Goal: Information Seeking & Learning: Understand process/instructions

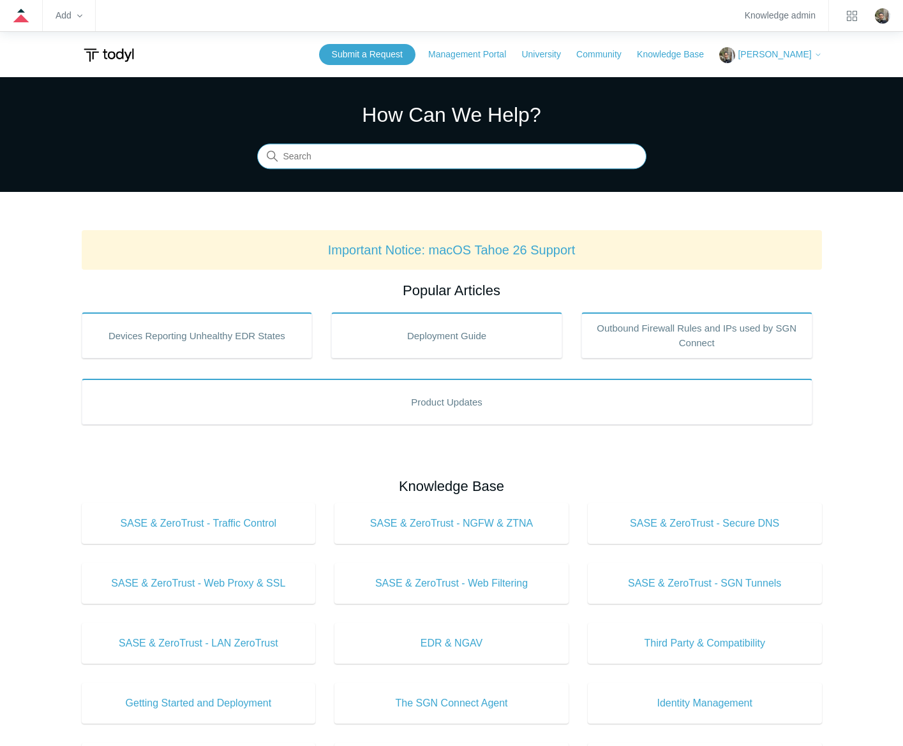
click at [515, 150] on input "Search" at bounding box center [451, 157] width 389 height 26
type input "connection policies"
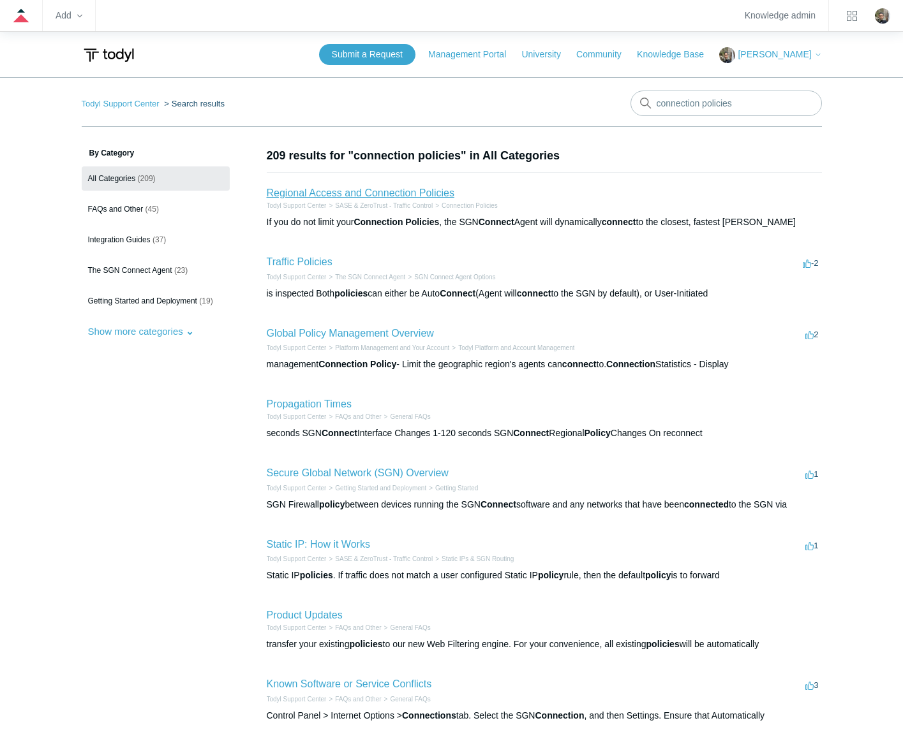
click at [363, 196] on link "Regional Access and Connection Policies" at bounding box center [361, 193] width 188 height 11
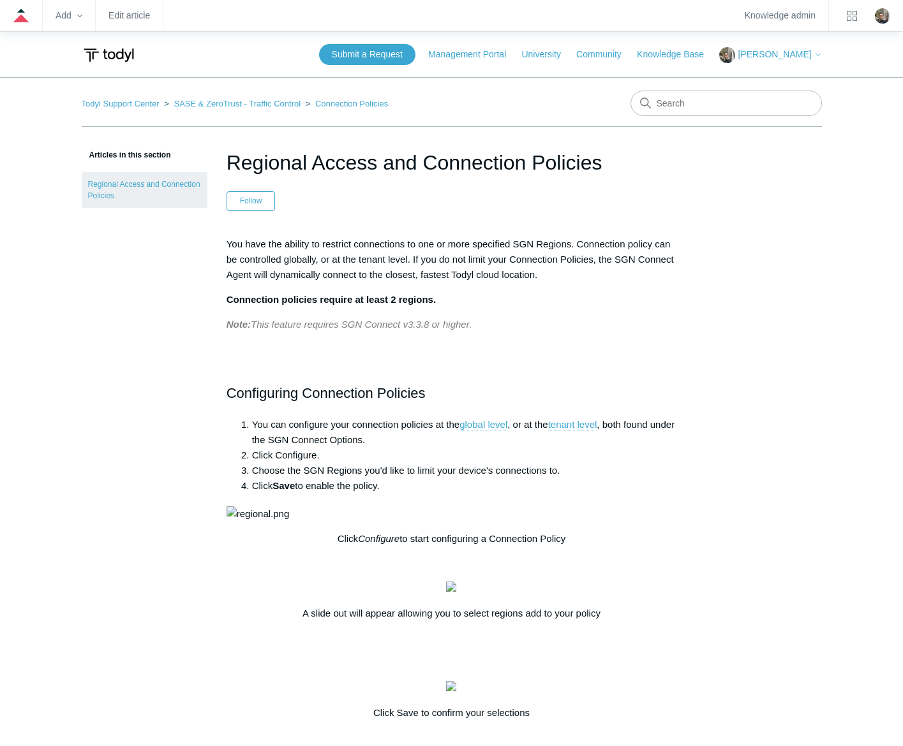
drag, startPoint x: 603, startPoint y: 160, endPoint x: 231, endPoint y: 181, distance: 373.1
click at [231, 181] on header "Regional Access and Connection Policies Follow Not yet followed by anyone" at bounding box center [451, 179] width 450 height 64
copy h1 "Regional Access and Connection Policies"
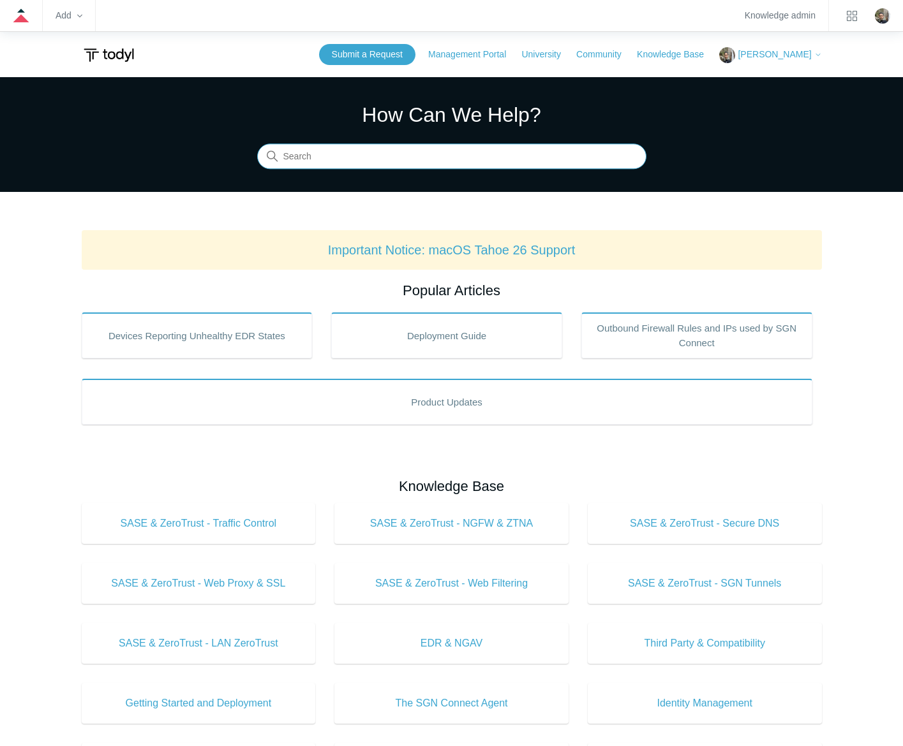
click at [348, 150] on input "Search" at bounding box center [451, 157] width 389 height 26
type input "sgn error codes"
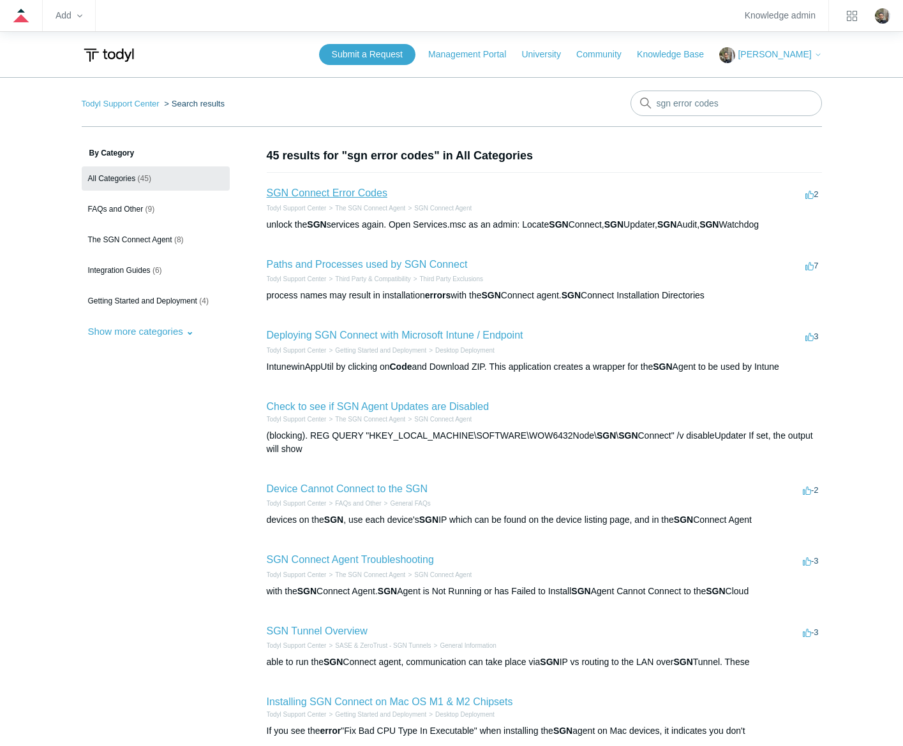
click at [355, 194] on link "SGN Connect Error Codes" at bounding box center [327, 193] width 121 height 11
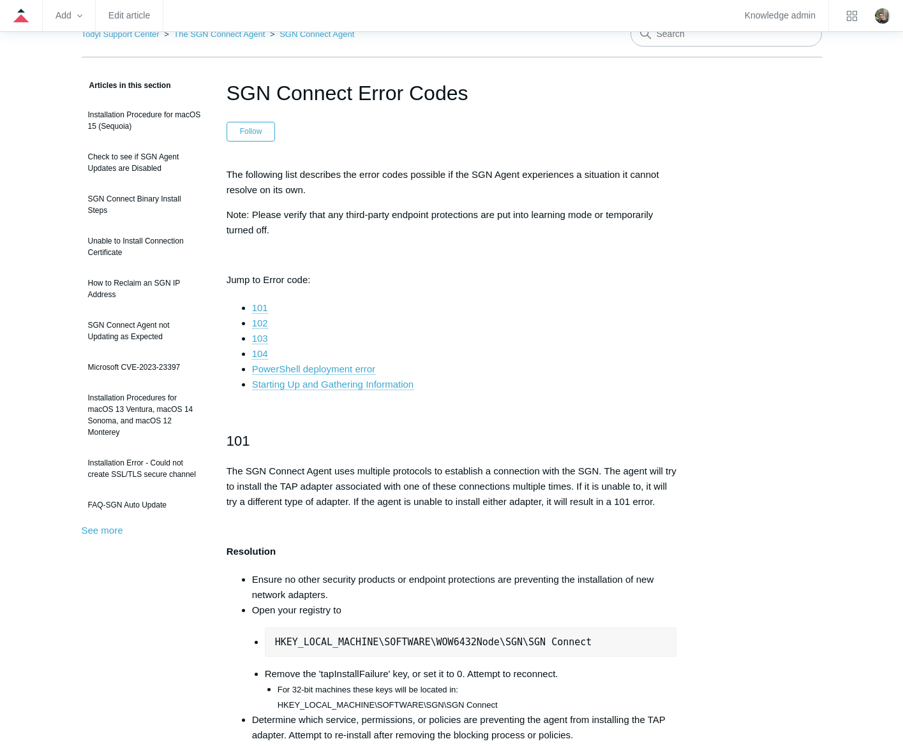
scroll to position [64, 0]
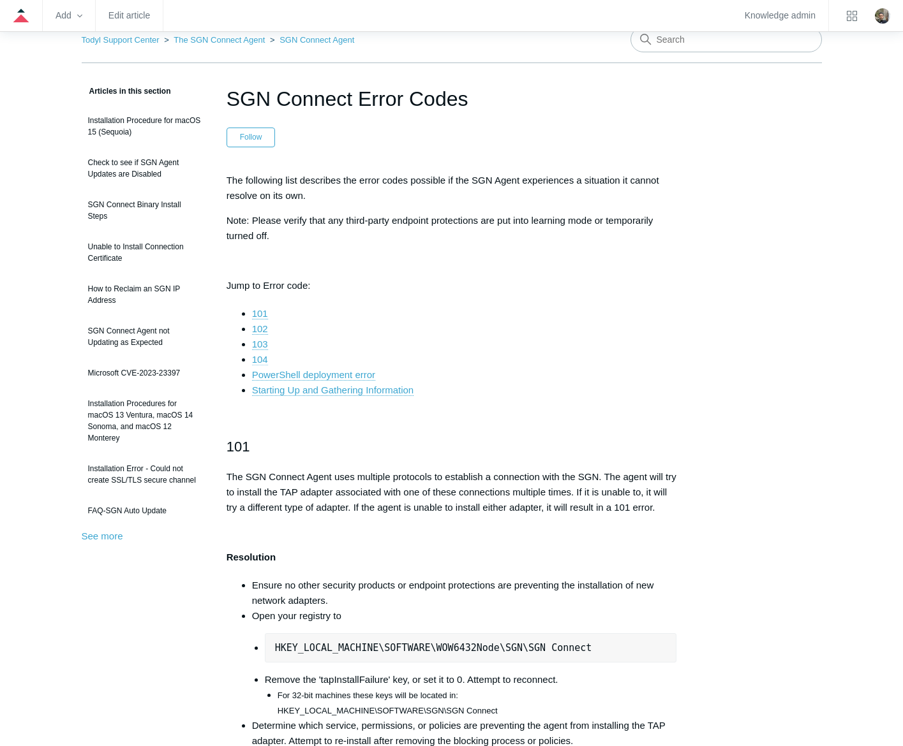
click at [256, 359] on link "104" at bounding box center [260, 359] width 16 height 11
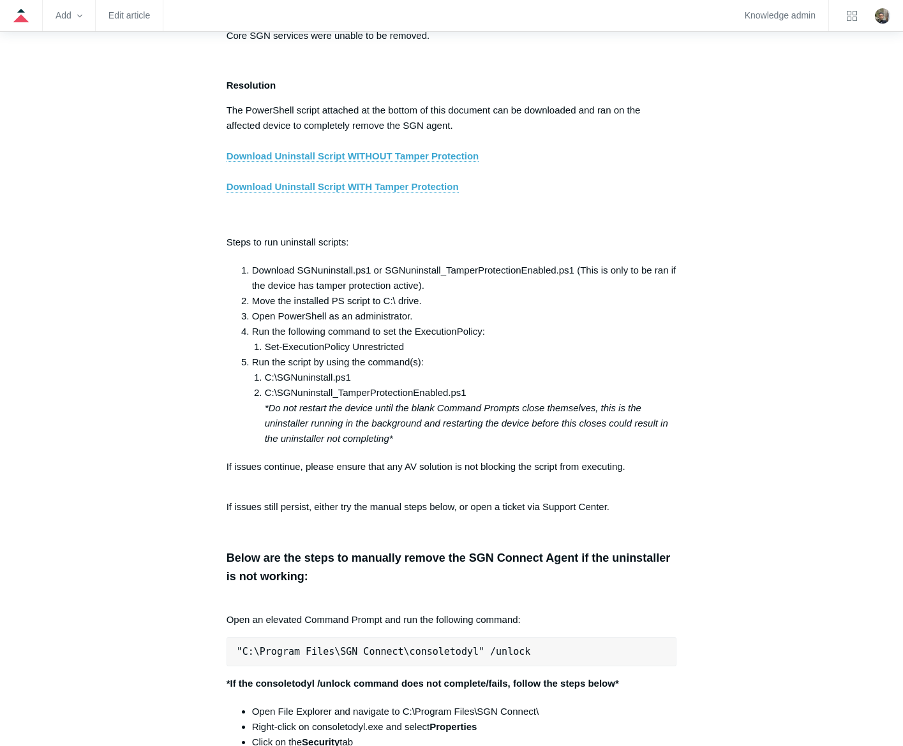
scroll to position [2172, 0]
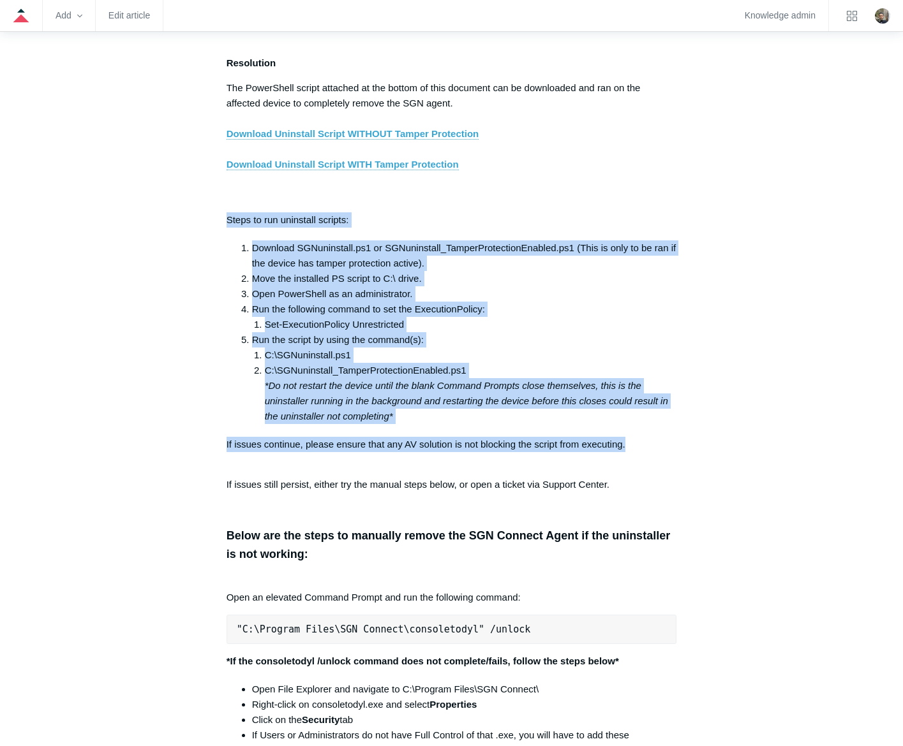
drag, startPoint x: 225, startPoint y: 228, endPoint x: 677, endPoint y: 440, distance: 499.1
click at [677, 440] on article "SGN Connect Error Codes Follow Not yet followed by anyone The following list de…" at bounding box center [451, 706] width 489 height 5462
copy div "Steps to run uninstall scripts: Download SGNuninstall.ps1 or SGNuninstall_Tampe…"
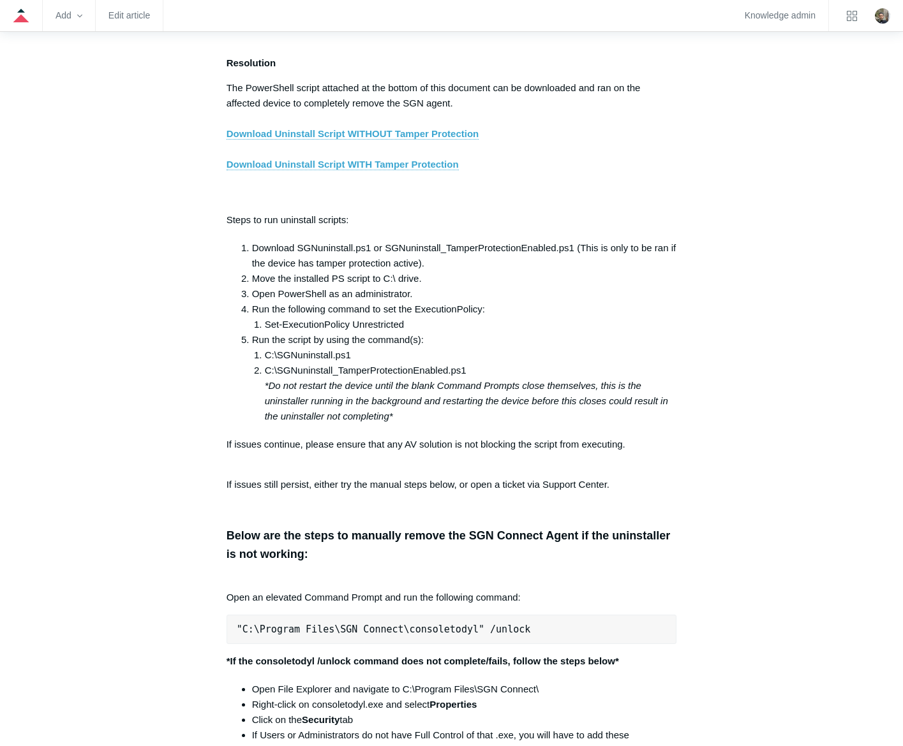
click at [785, 562] on div "Articles in this section Installation Procedure for macOS 15 (Sequoia) Check to…" at bounding box center [452, 706] width 740 height 5462
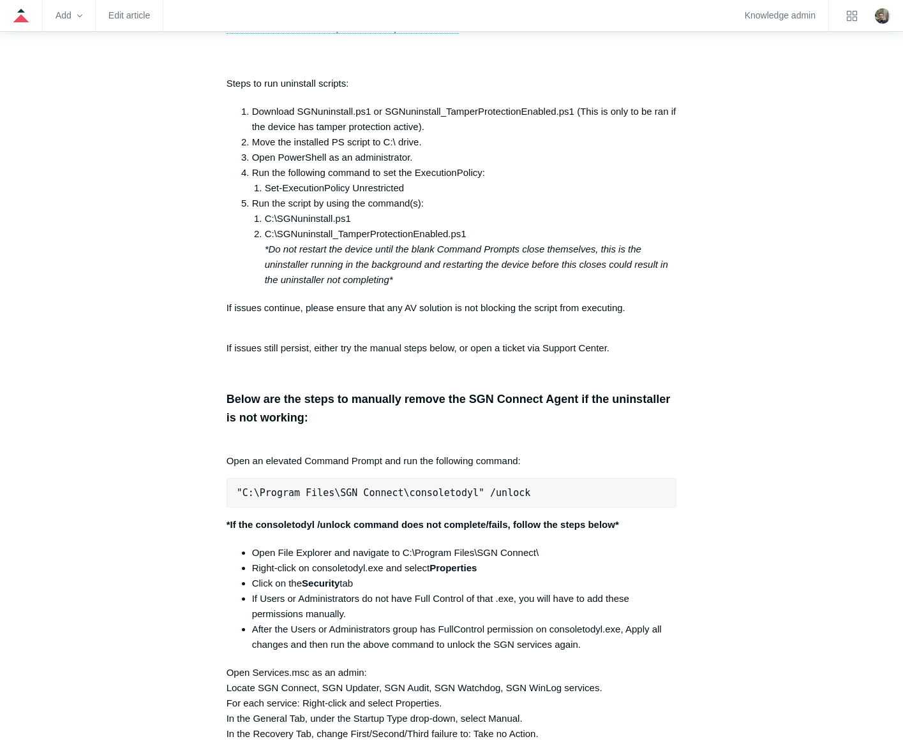
scroll to position [2363, 0]
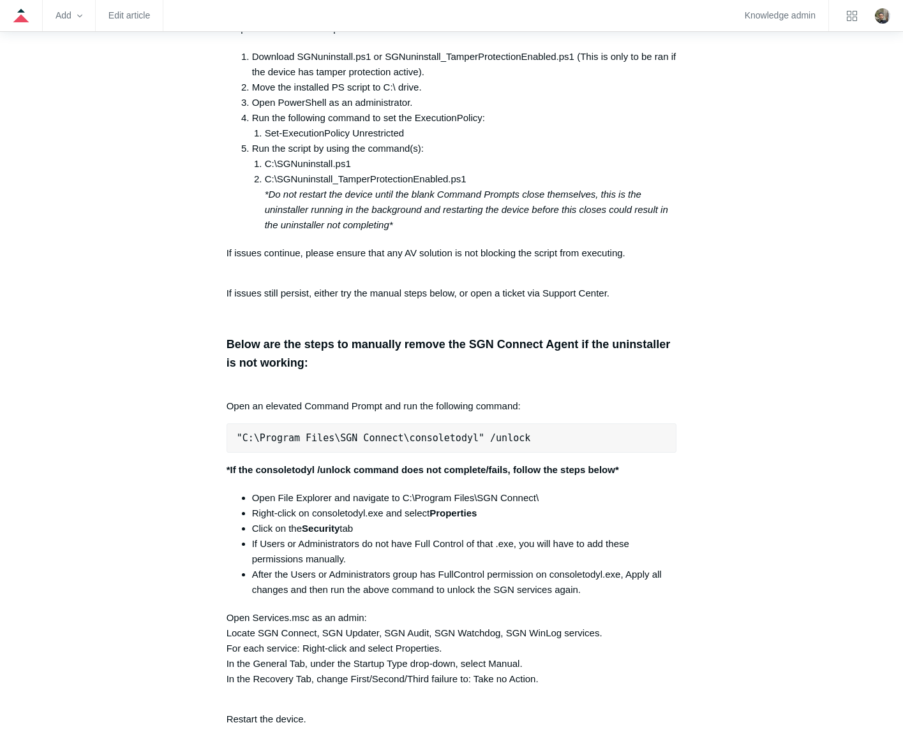
drag, startPoint x: 403, startPoint y: 505, endPoint x: 558, endPoint y: 506, distance: 155.7
click at [558, 506] on li "Open File Explorer and navigate to C:\Program Files\SGN Connect\" at bounding box center [464, 498] width 425 height 15
copy li "C:\Program Files\SGN Connect\"
click at [721, 434] on div "Articles in this section Installation Procedure for macOS 15 (Sequoia) Check to…" at bounding box center [452, 515] width 740 height 5462
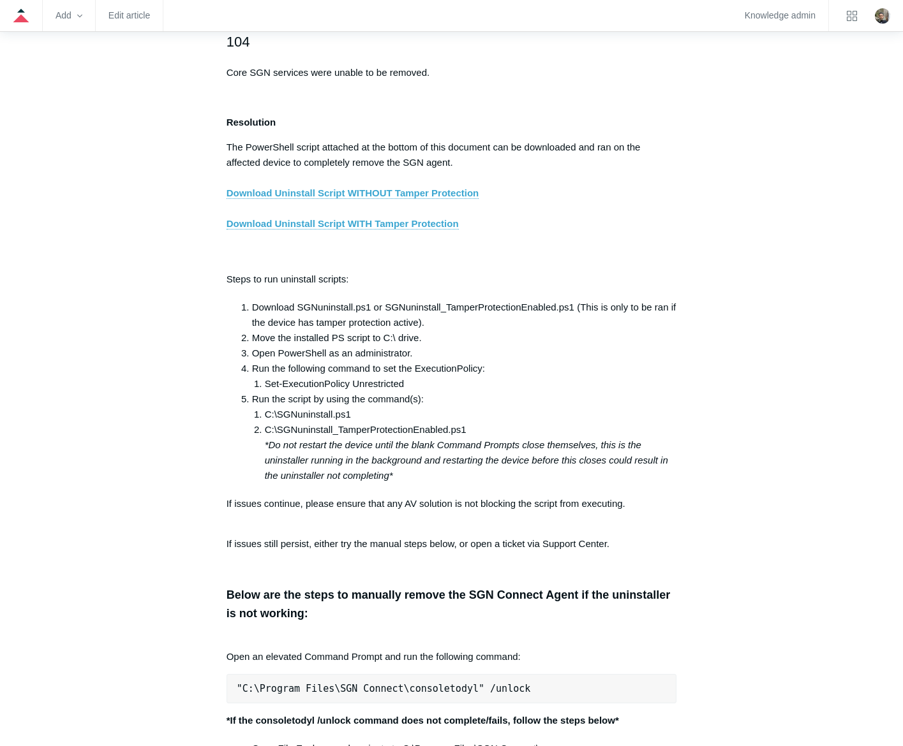
scroll to position [2108, 0]
